Goal: Task Accomplishment & Management: Use online tool/utility

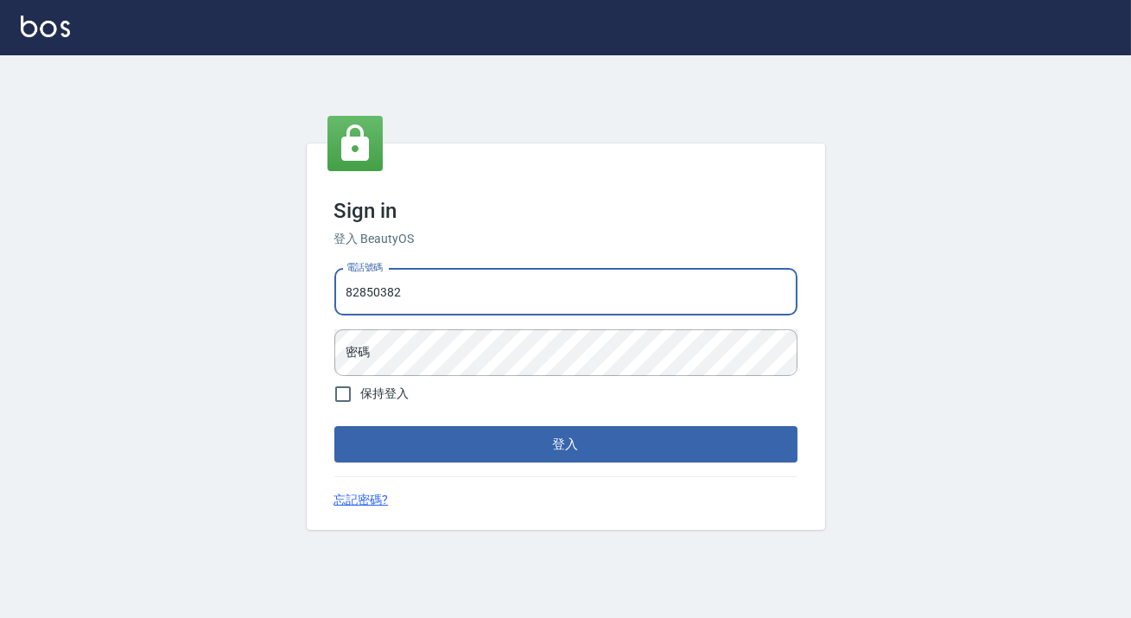
drag, startPoint x: 423, startPoint y: 282, endPoint x: 285, endPoint y: 305, distance: 139.4
click at [244, 320] on div "Sign in 登入 BeautyOS 電話號碼 82850382 電話號碼 密碼 密碼 保持登入 登入 忘記密碼?" at bounding box center [565, 336] width 1131 height 563
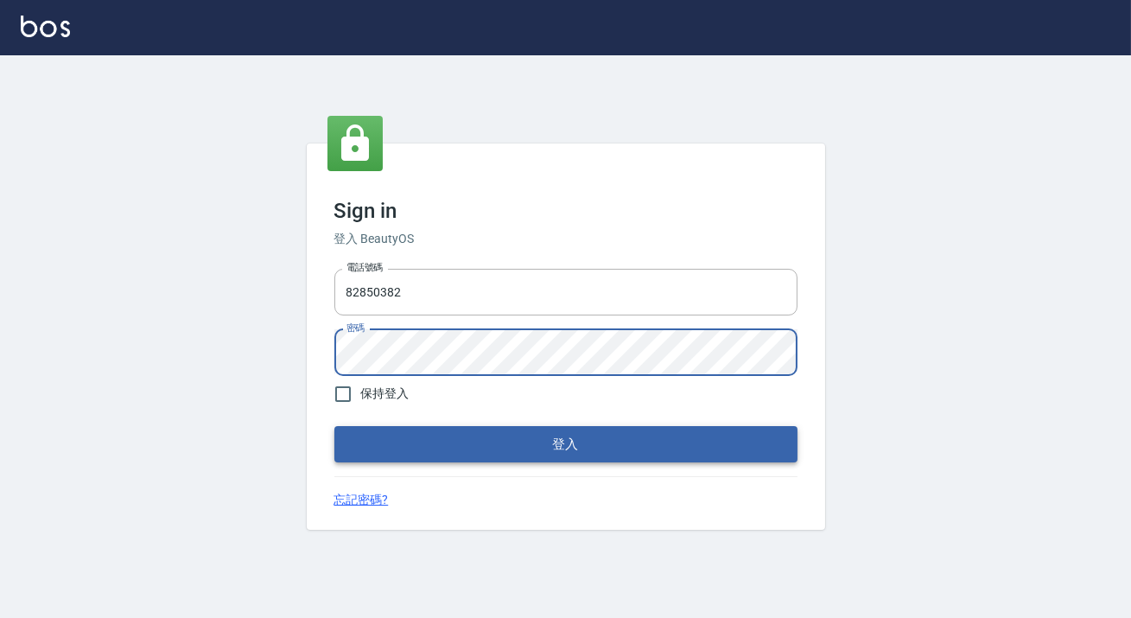
click at [525, 439] on button "登入" at bounding box center [565, 444] width 463 height 36
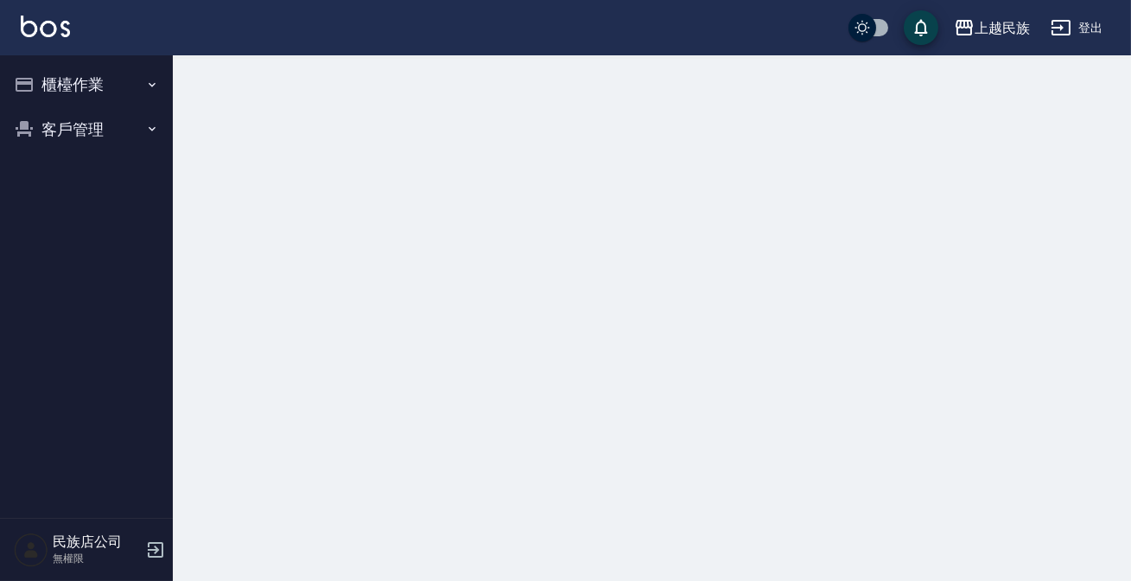
drag, startPoint x: 248, startPoint y: 259, endPoint x: 124, endPoint y: 92, distance: 208.3
click at [124, 92] on button "櫃檯作業" at bounding box center [86, 84] width 159 height 45
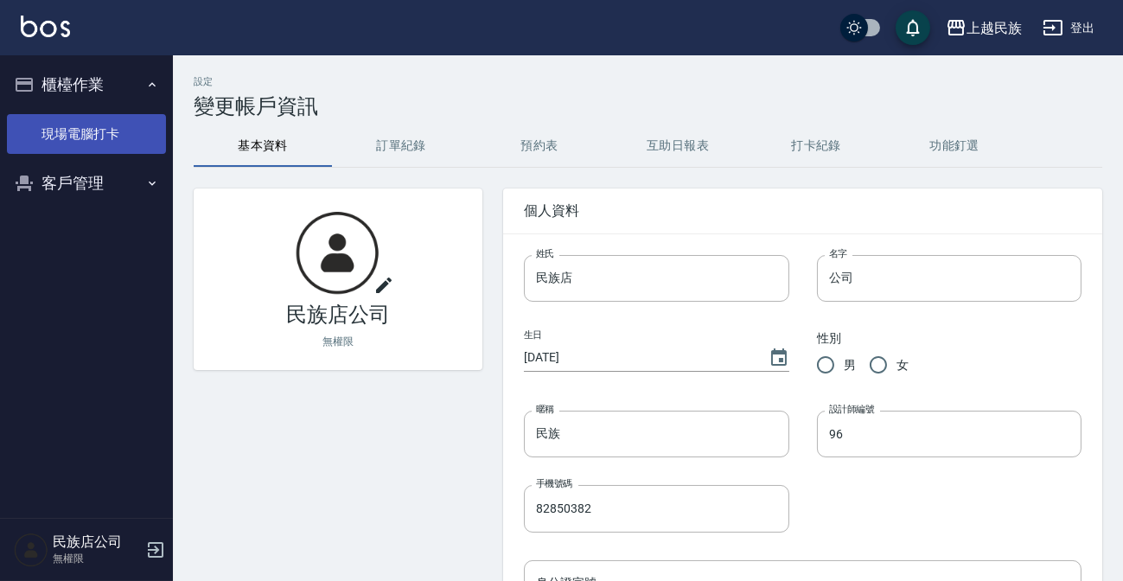
click at [108, 138] on link "現場電腦打卡" at bounding box center [86, 134] width 159 height 40
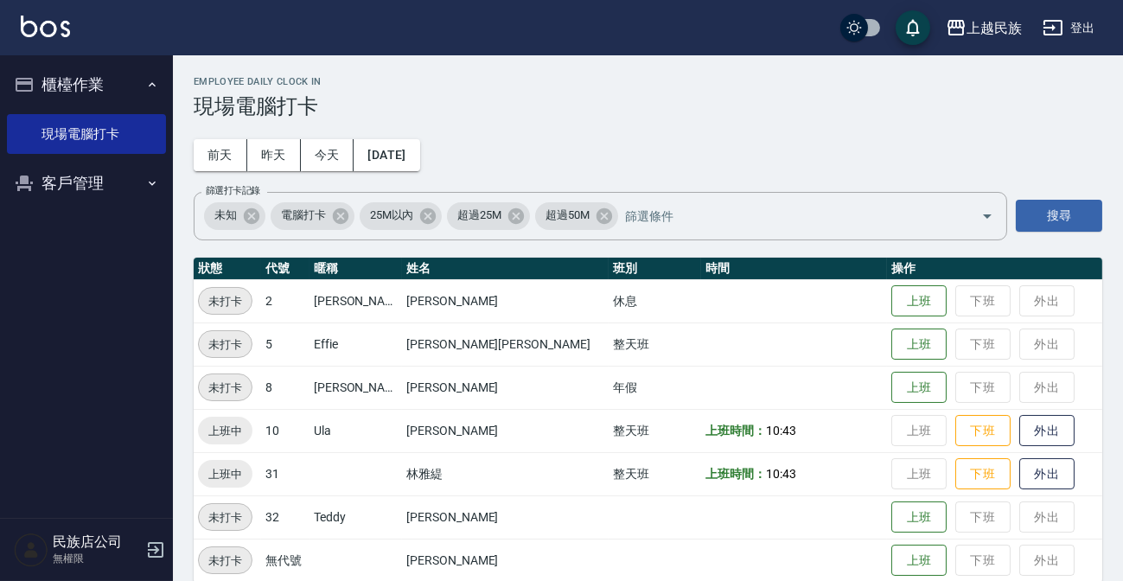
click at [437, 467] on td "林雅緹" at bounding box center [505, 473] width 207 height 43
